Goal: Information Seeking & Learning: Learn about a topic

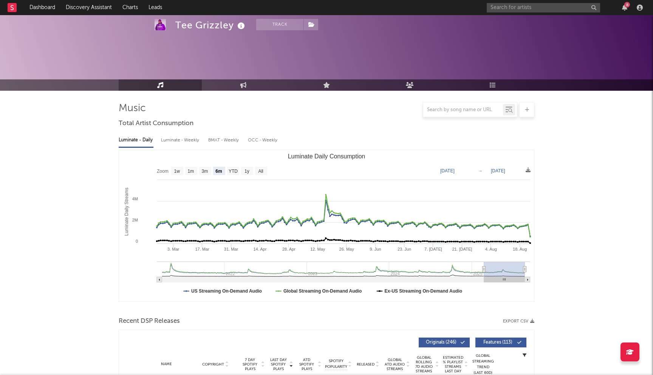
select select "6m"
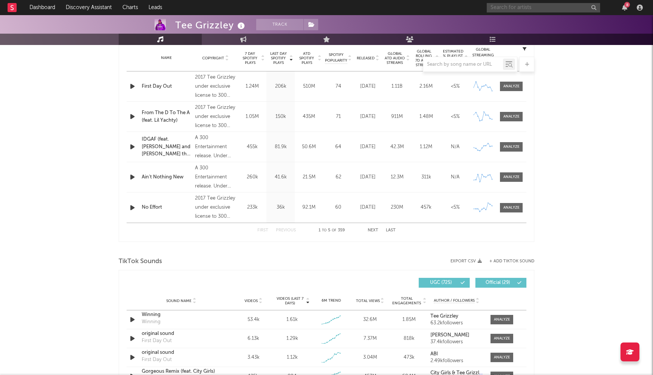
click at [524, 9] on input "text" at bounding box center [543, 7] width 113 height 9
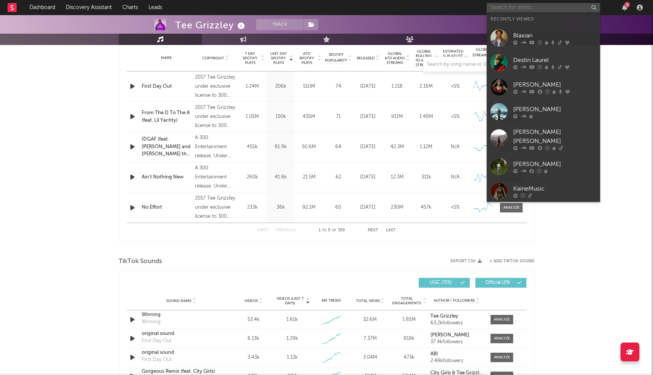
paste input "ISTA"
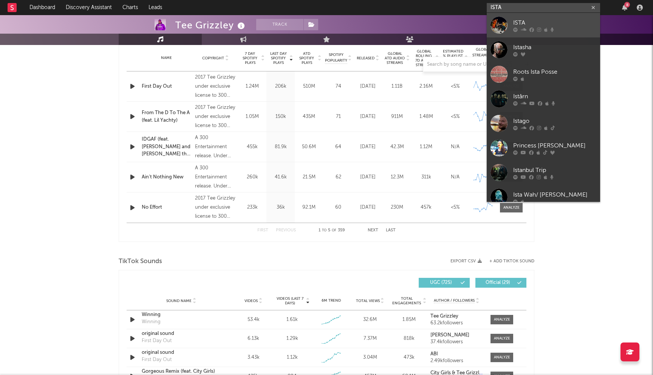
type input "ISTA"
click at [515, 25] on div "ISTA" at bounding box center [554, 22] width 83 height 9
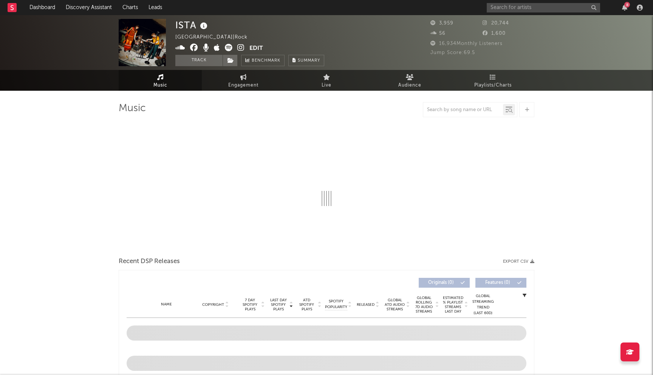
select select "1w"
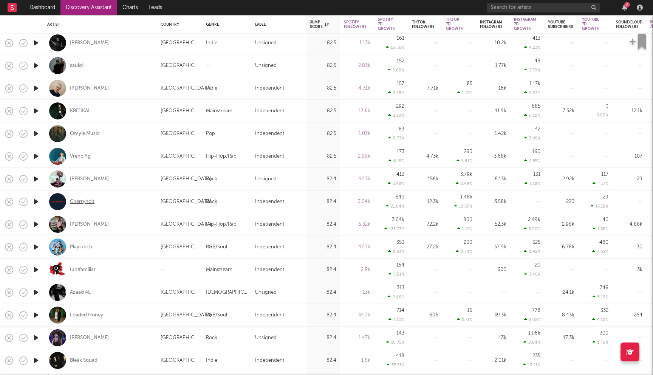
click at [88, 202] on div "Cherryholt" at bounding box center [82, 201] width 25 height 7
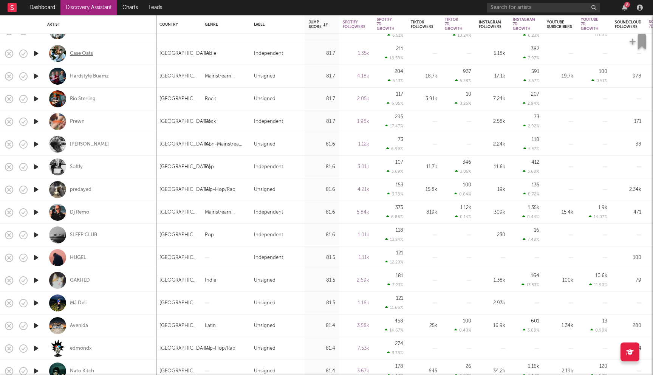
click at [88, 54] on div "Case Oats" at bounding box center [81, 53] width 23 height 7
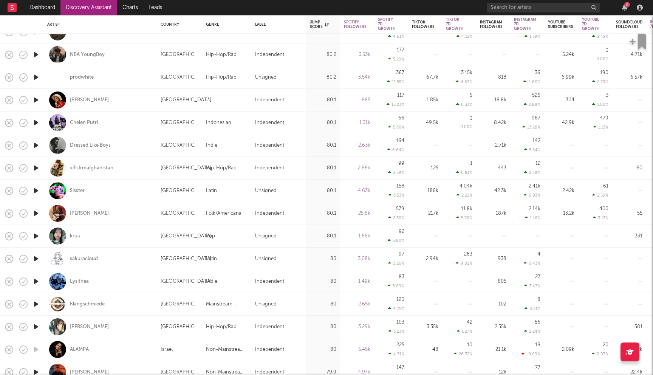
click at [75, 237] on div "kruu" at bounding box center [75, 236] width 11 height 7
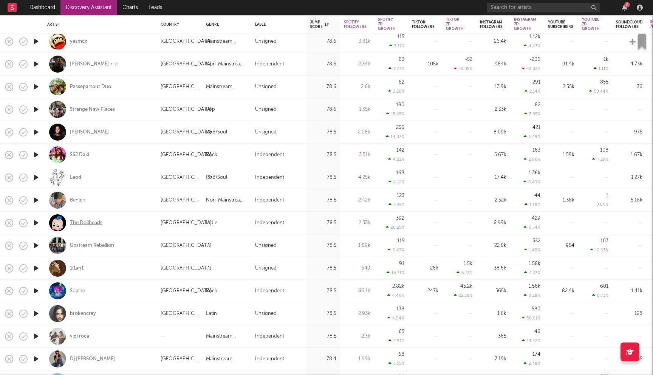
click at [86, 222] on div "The Dollheads" at bounding box center [86, 223] width 33 height 7
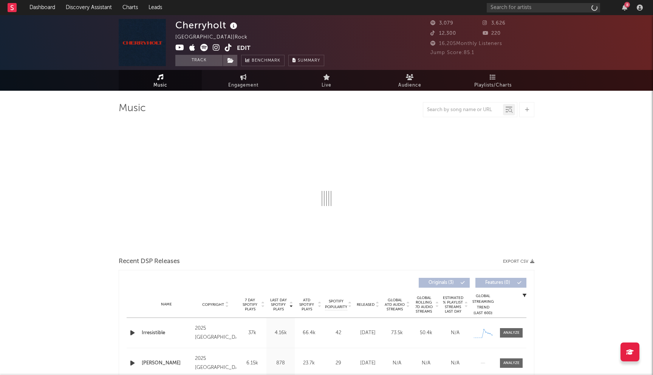
select select "1w"
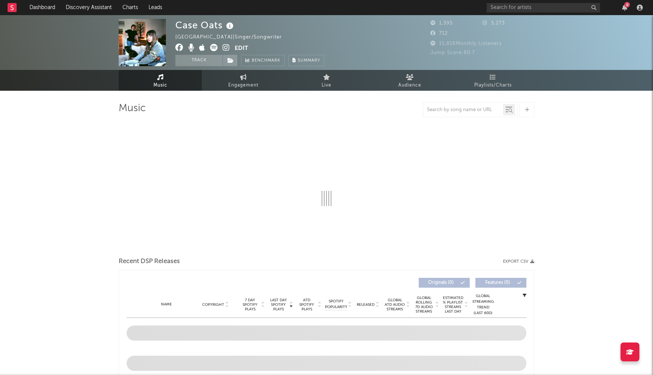
select select "1w"
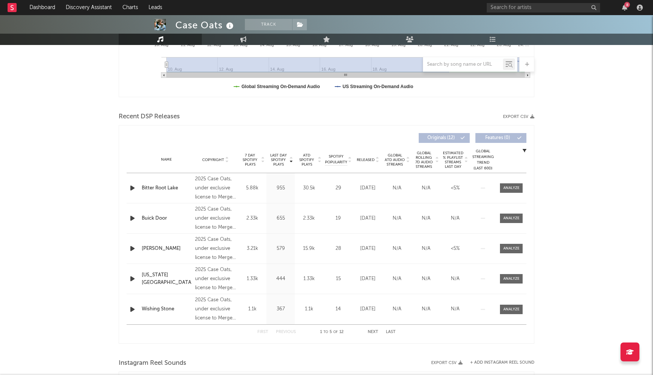
scroll to position [218, 0]
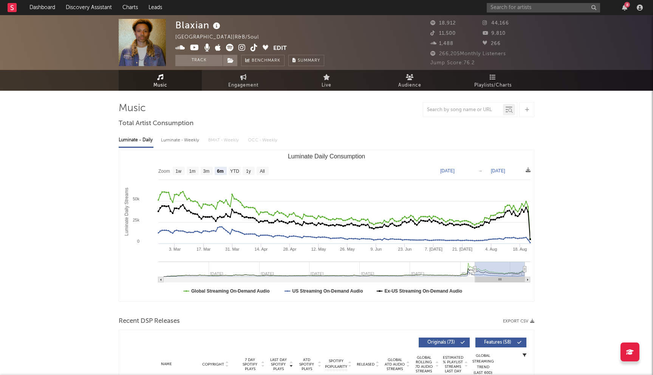
select select "6m"
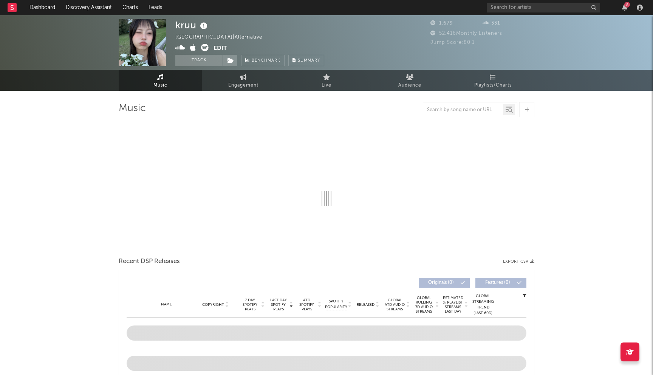
select select "1w"
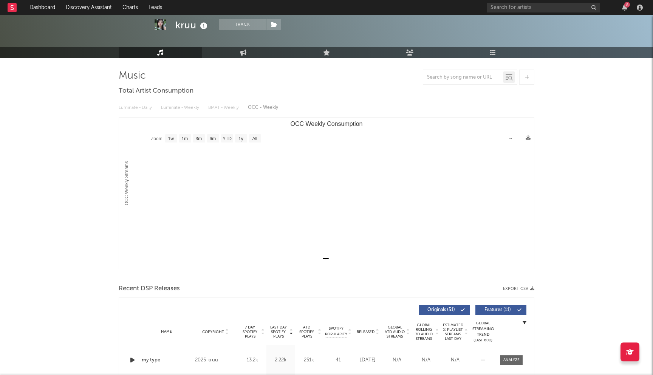
scroll to position [70, 0]
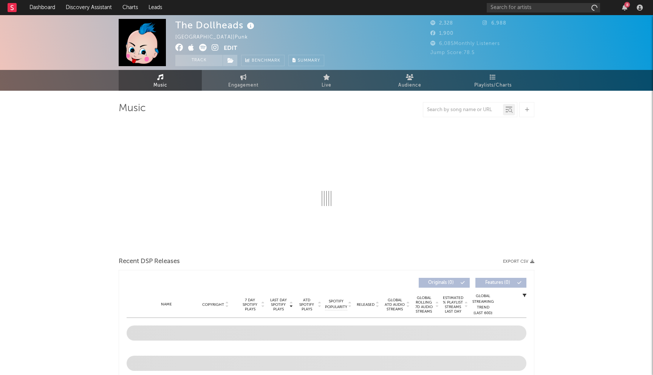
select select "1w"
